Goal: Find specific page/section: Find specific page/section

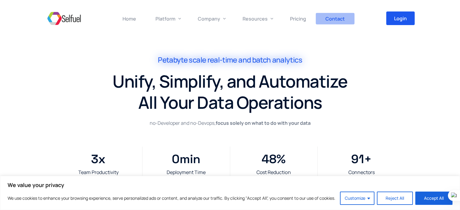
click at [341, 18] on span "Contact" at bounding box center [334, 18] width 19 height 7
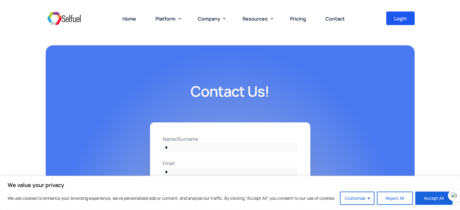
click at [70, 17] on img at bounding box center [64, 18] width 37 height 18
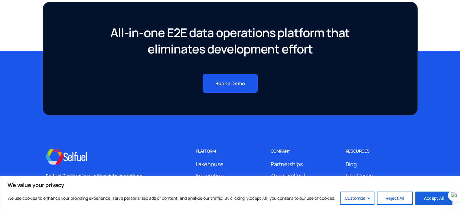
scroll to position [2285, 0]
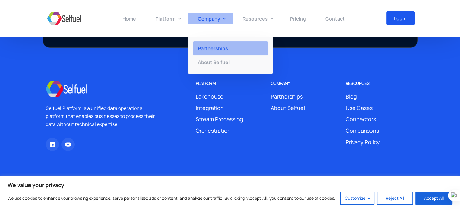
click at [222, 47] on span "Partnerships" at bounding box center [213, 48] width 30 height 7
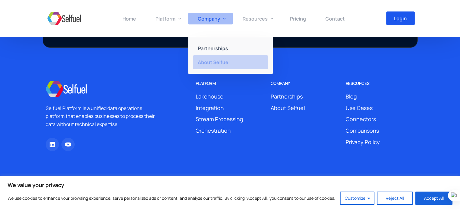
click at [221, 63] on span "About Selfuel" at bounding box center [214, 62] width 32 height 7
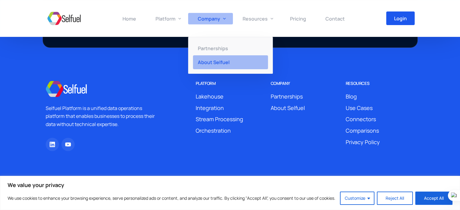
click at [221, 63] on span "About Selfuel" at bounding box center [214, 62] width 32 height 7
click at [220, 63] on span "About Selfuel" at bounding box center [214, 62] width 32 height 7
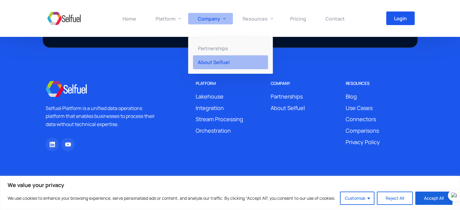
click at [220, 63] on span "About Selfuel" at bounding box center [214, 62] width 32 height 7
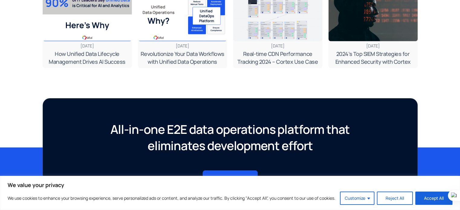
scroll to position [1223, 0]
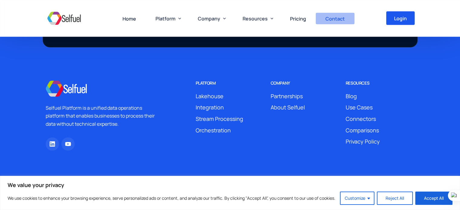
click at [338, 18] on span "Contact" at bounding box center [334, 18] width 19 height 7
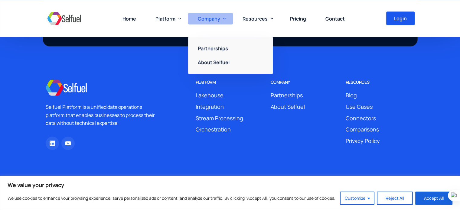
scroll to position [499, 0]
